Goal: Transaction & Acquisition: Obtain resource

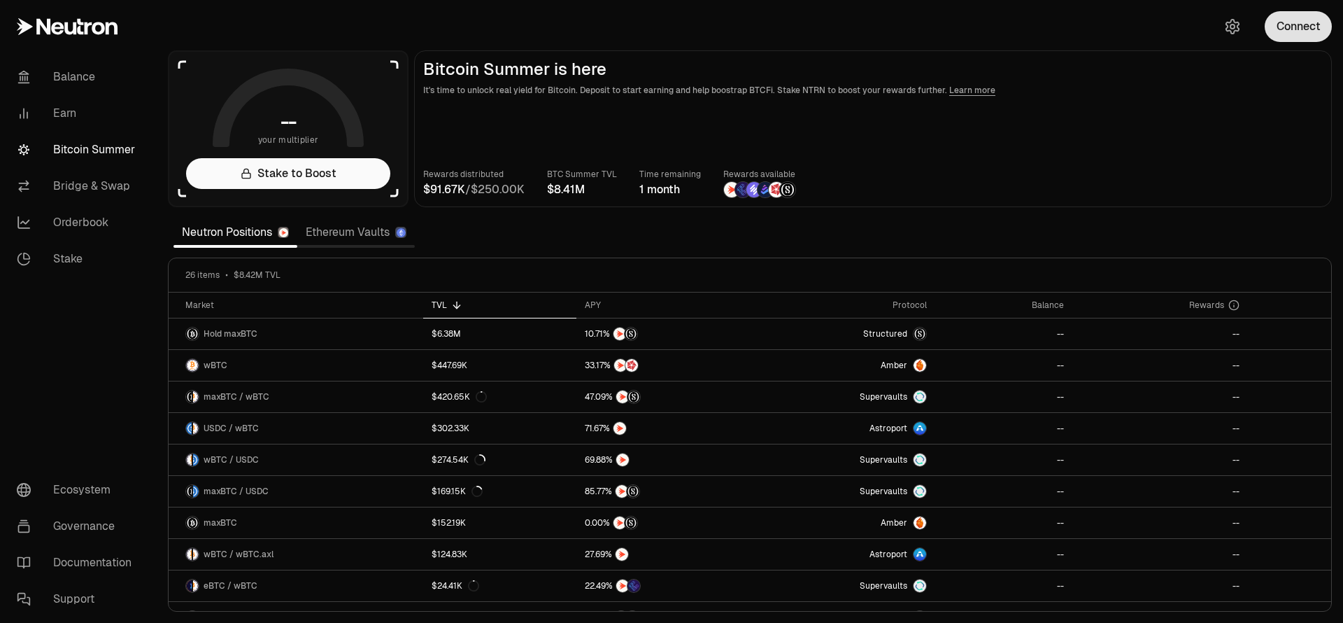
click at [1282, 31] on button "Connect" at bounding box center [1298, 26] width 67 height 31
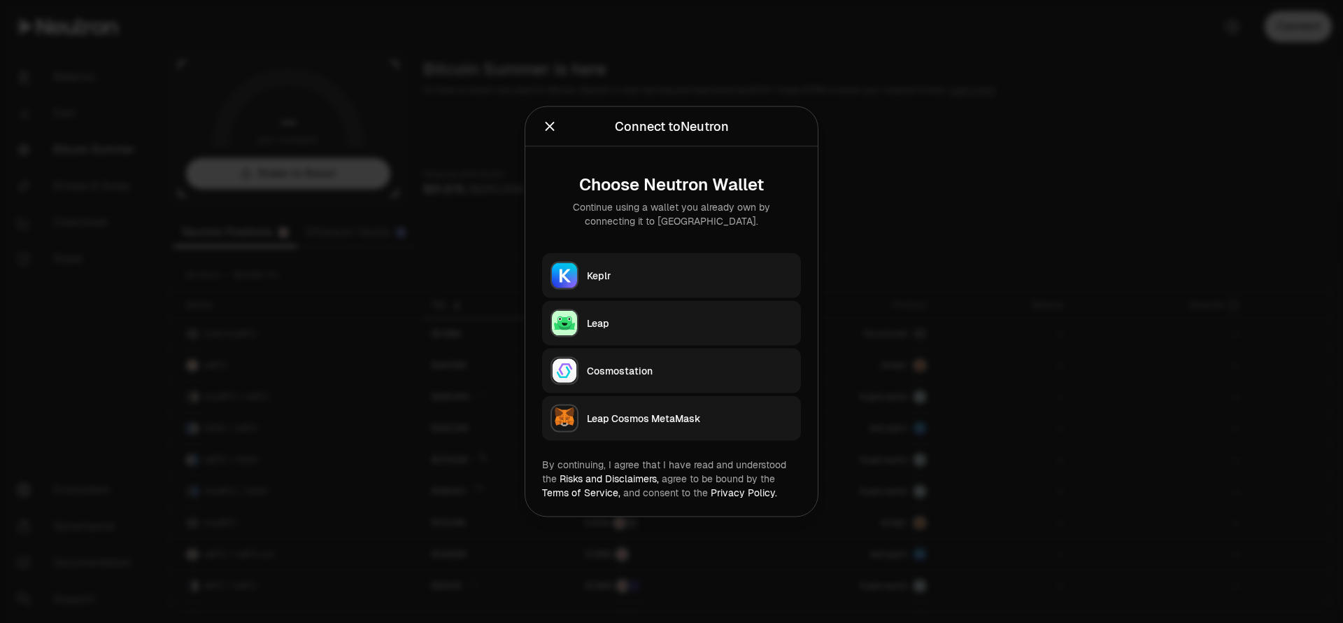
click at [638, 263] on button "Keplr" at bounding box center [671, 275] width 259 height 45
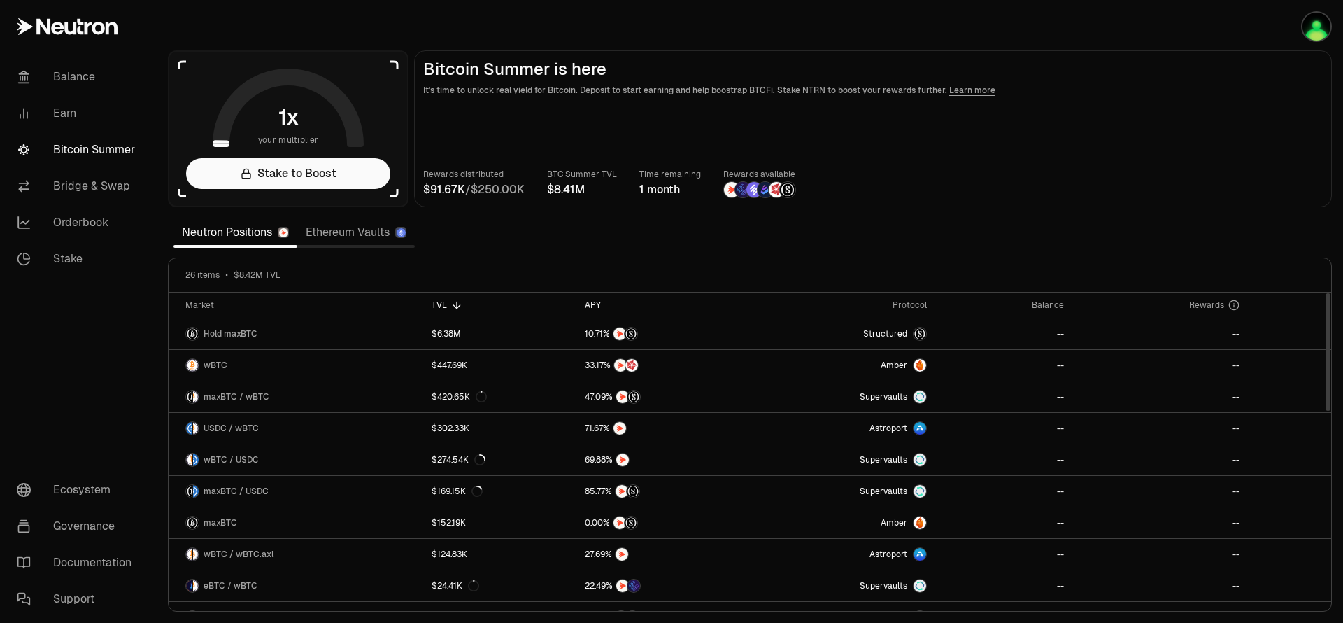
click at [605, 306] on icon at bounding box center [610, 304] width 11 height 11
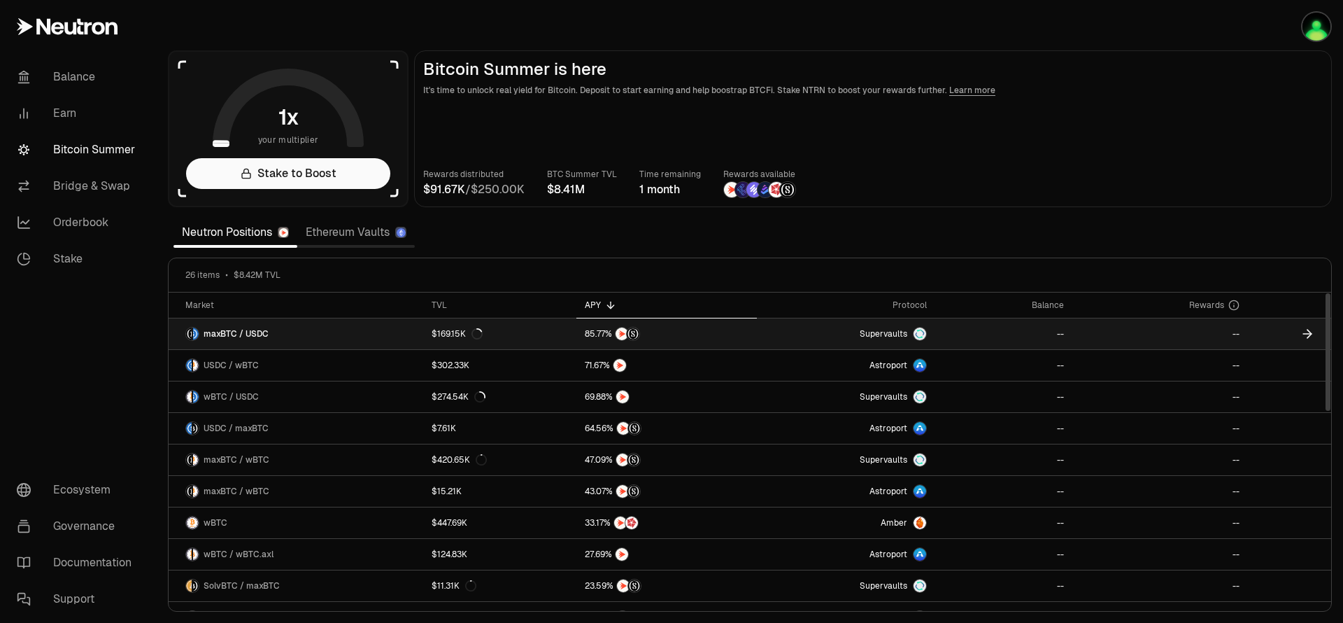
click at [498, 329] on link "$169.15K" at bounding box center [499, 333] width 153 height 31
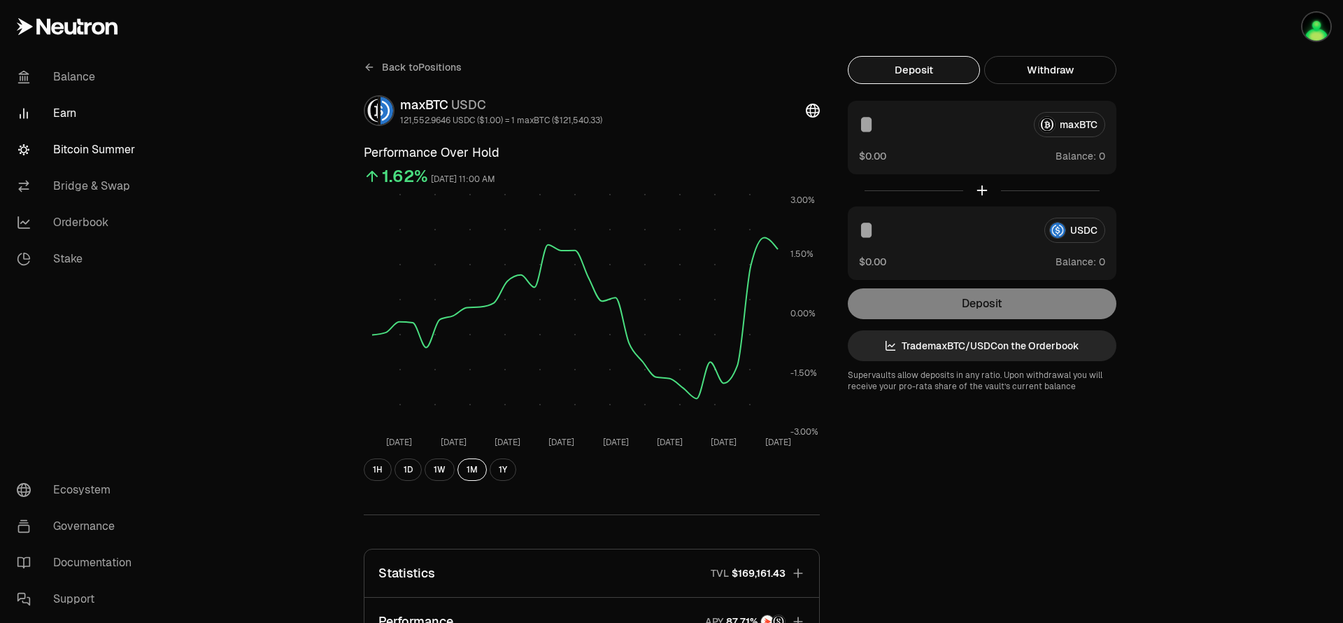
click at [98, 155] on link "Bitcoin Summer" at bounding box center [79, 150] width 146 height 36
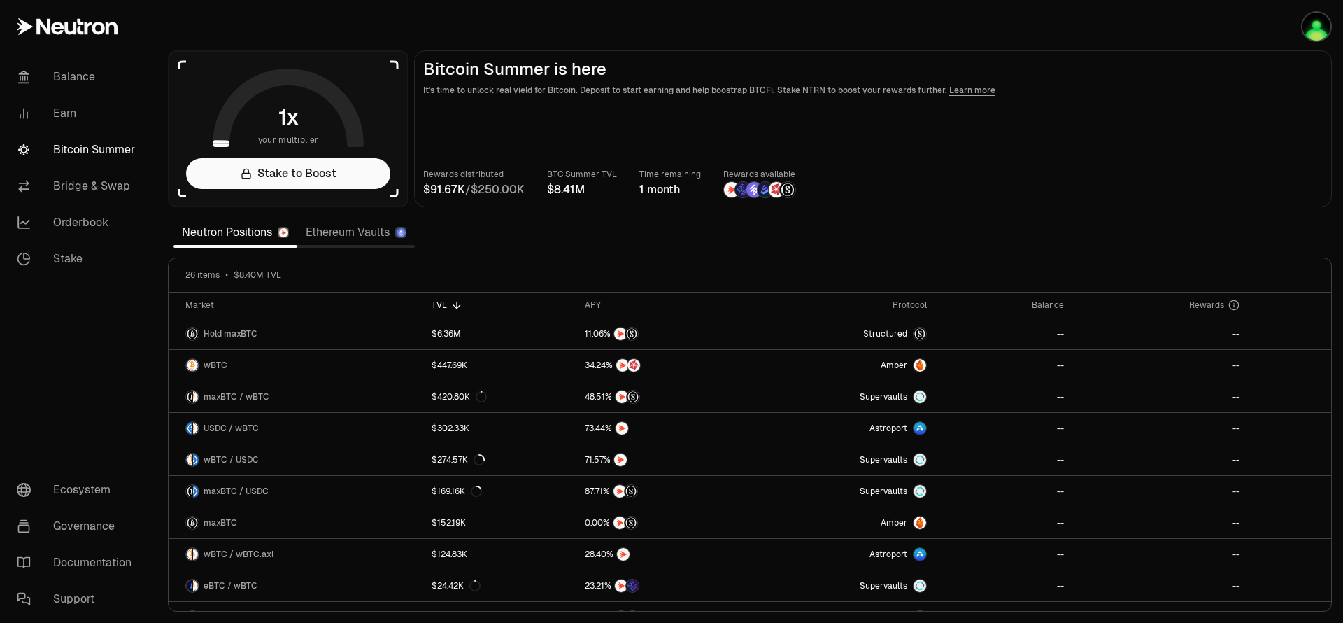
click at [341, 243] on link "Ethereum Vaults" at bounding box center [356, 232] width 118 height 28
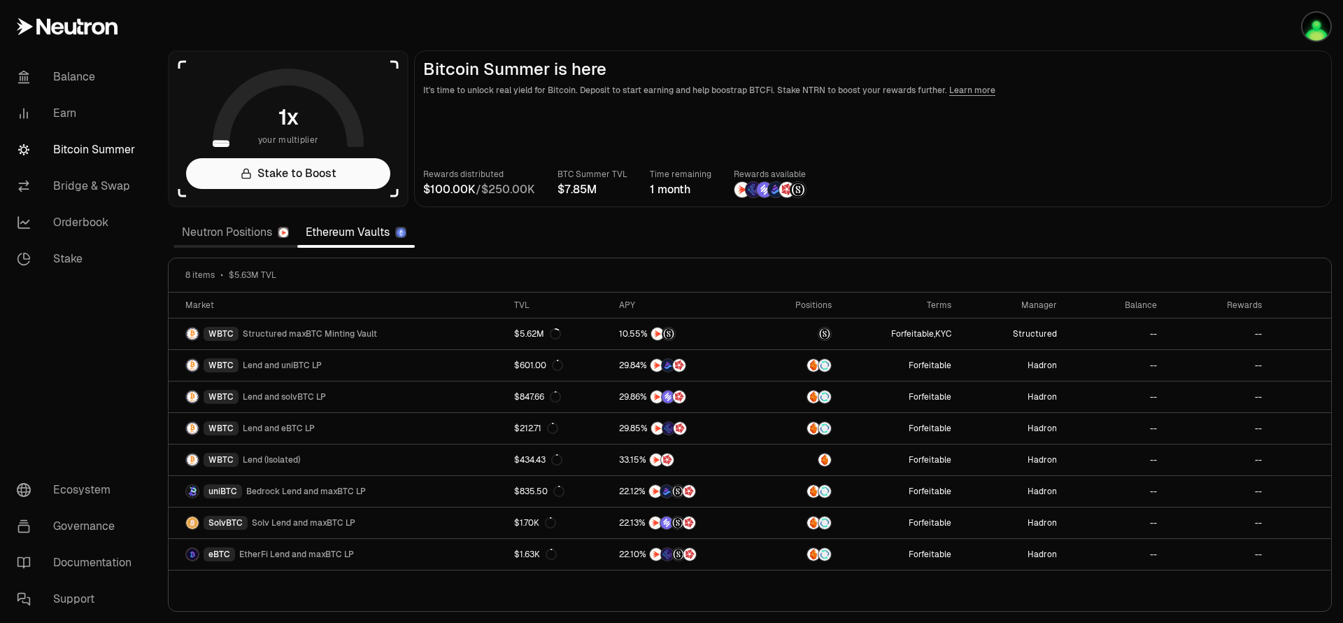
click at [218, 227] on link "Neutron Positions" at bounding box center [236, 232] width 124 height 28
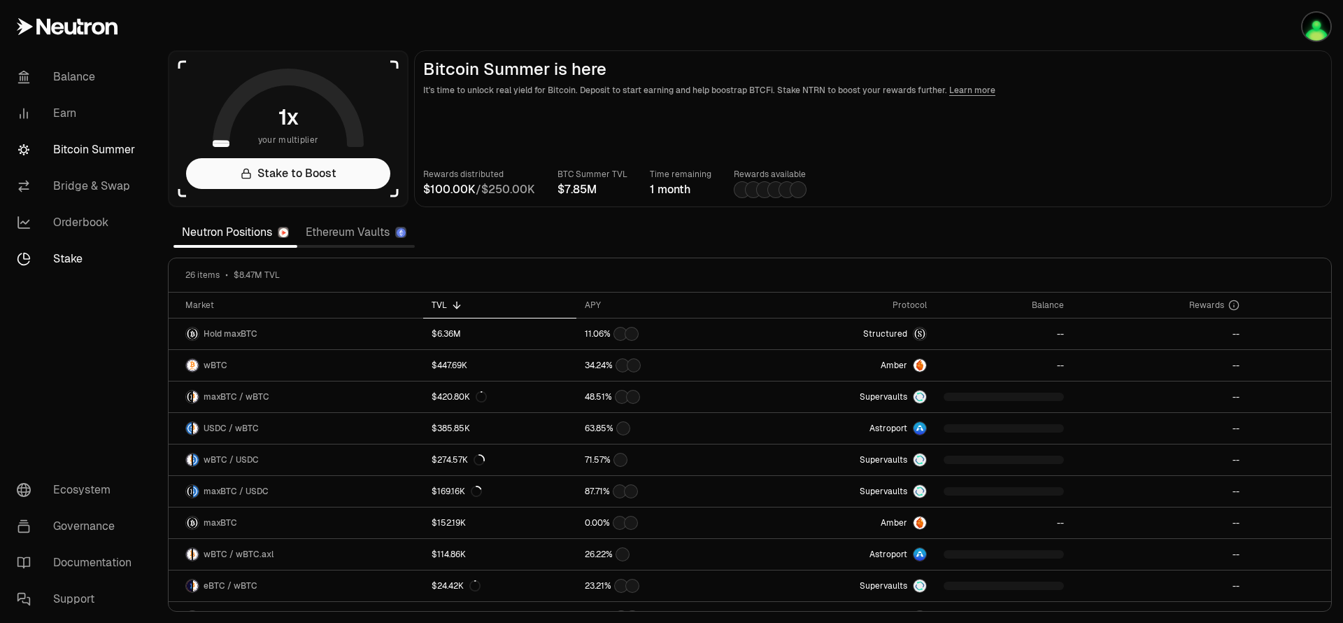
click at [71, 255] on link "Stake" at bounding box center [79, 259] width 146 height 36
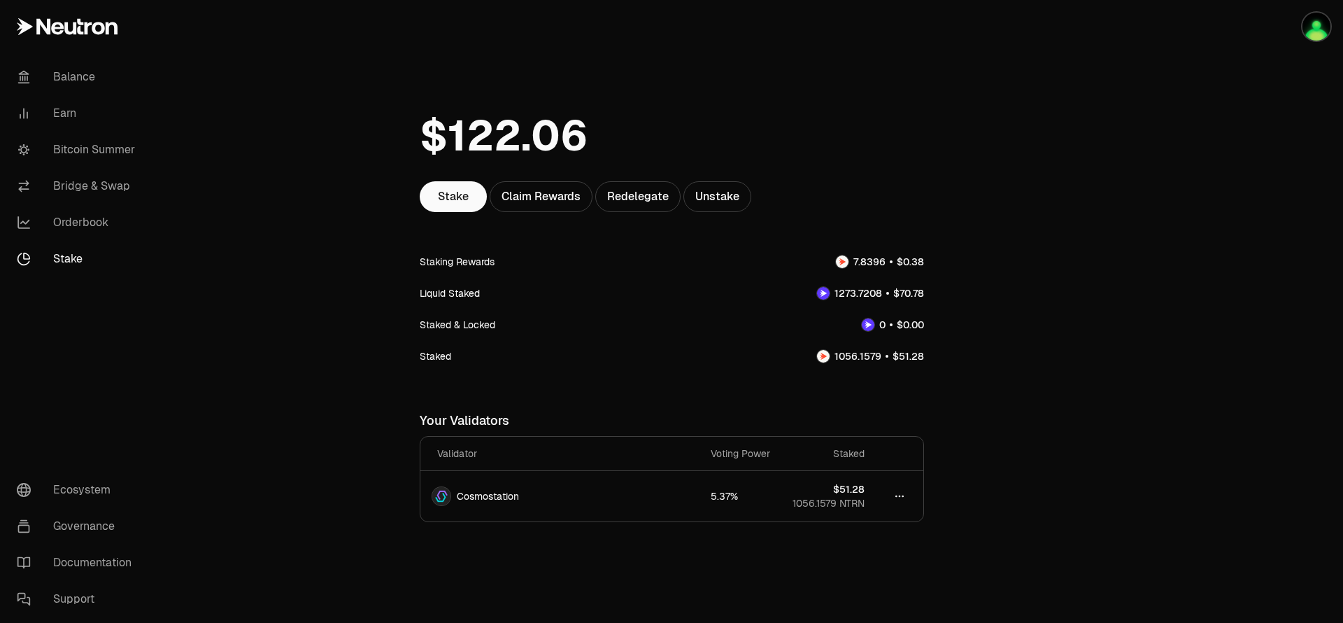
scroll to position [12, 0]
click at [532, 199] on div "Claim Rewards" at bounding box center [541, 195] width 103 height 31
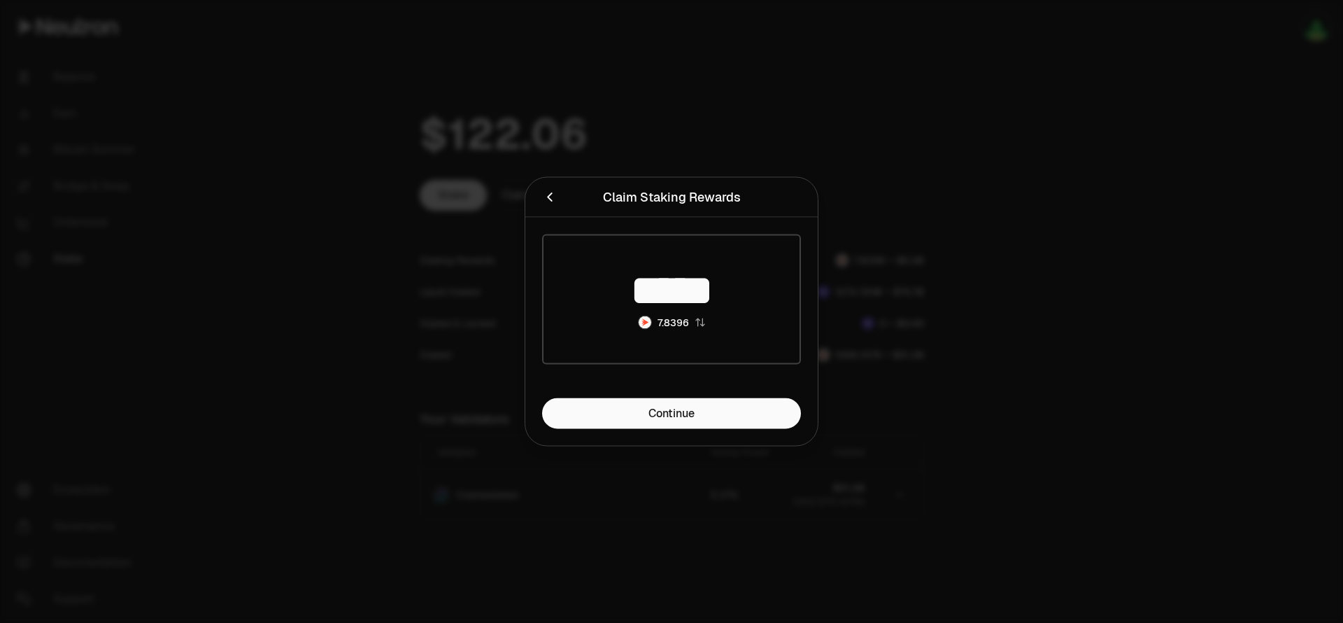
click at [563, 113] on div at bounding box center [671, 311] width 1343 height 623
